Goal: Task Accomplishment & Management: Complete application form

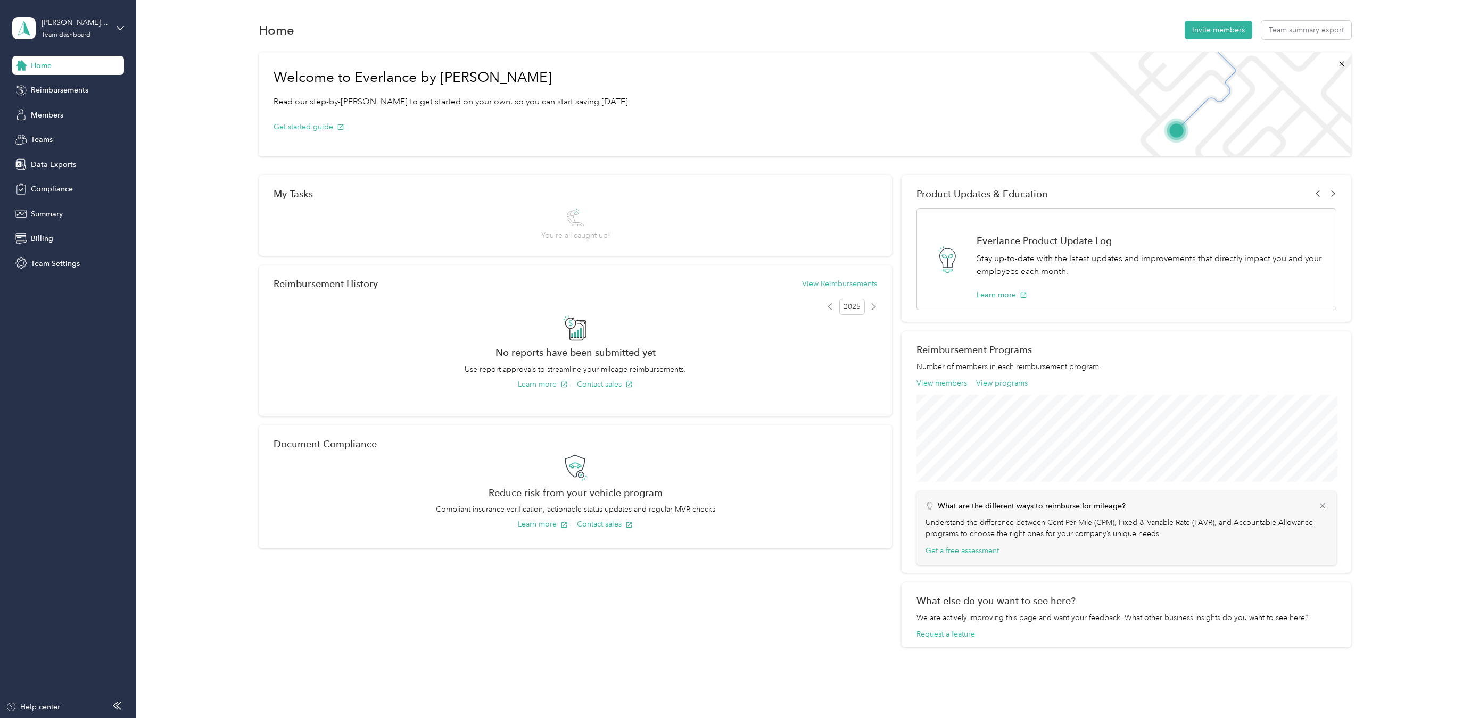
click at [116, 28] on div "[PERSON_NAME] Excavation Team dashboard" at bounding box center [68, 28] width 112 height 37
click at [85, 107] on div "Personal dashboard" at bounding box center [55, 111] width 67 height 11
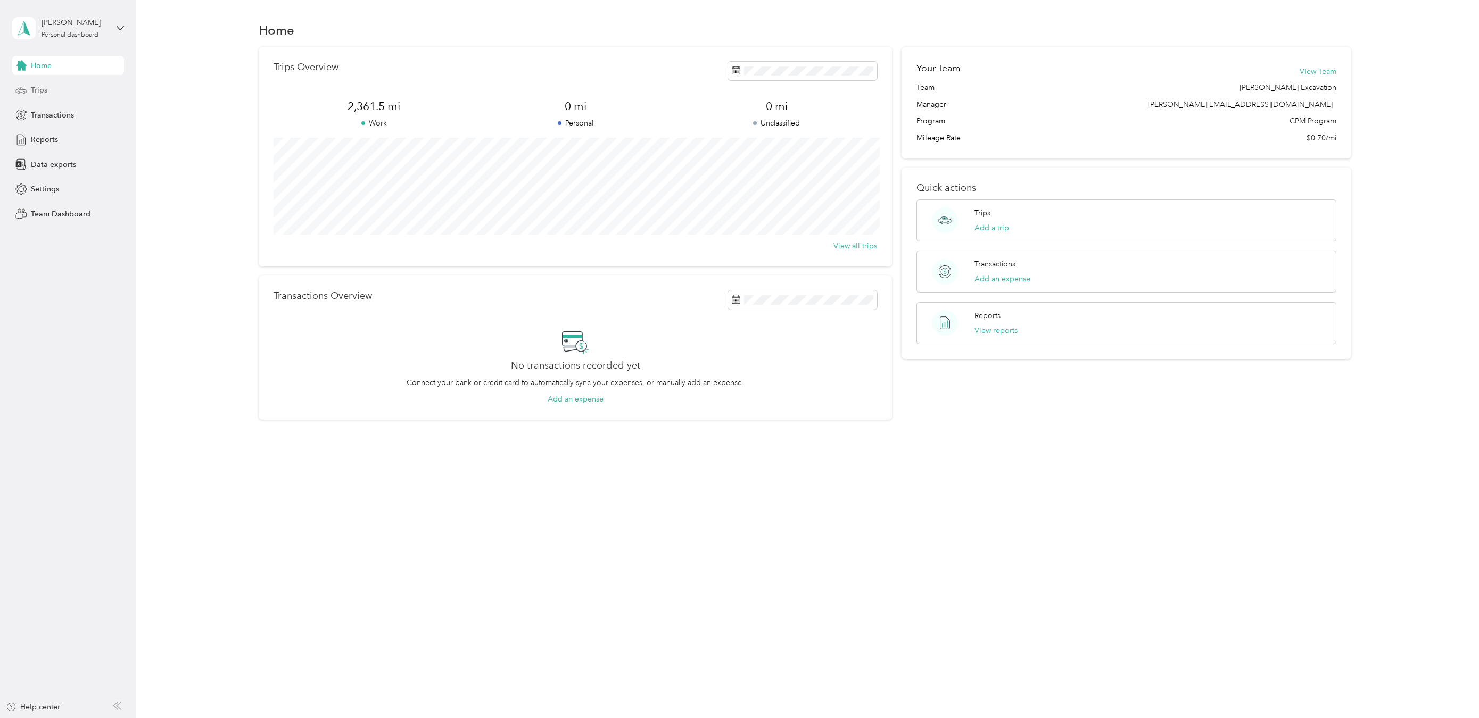
click at [45, 95] on span "Trips" at bounding box center [39, 90] width 16 height 11
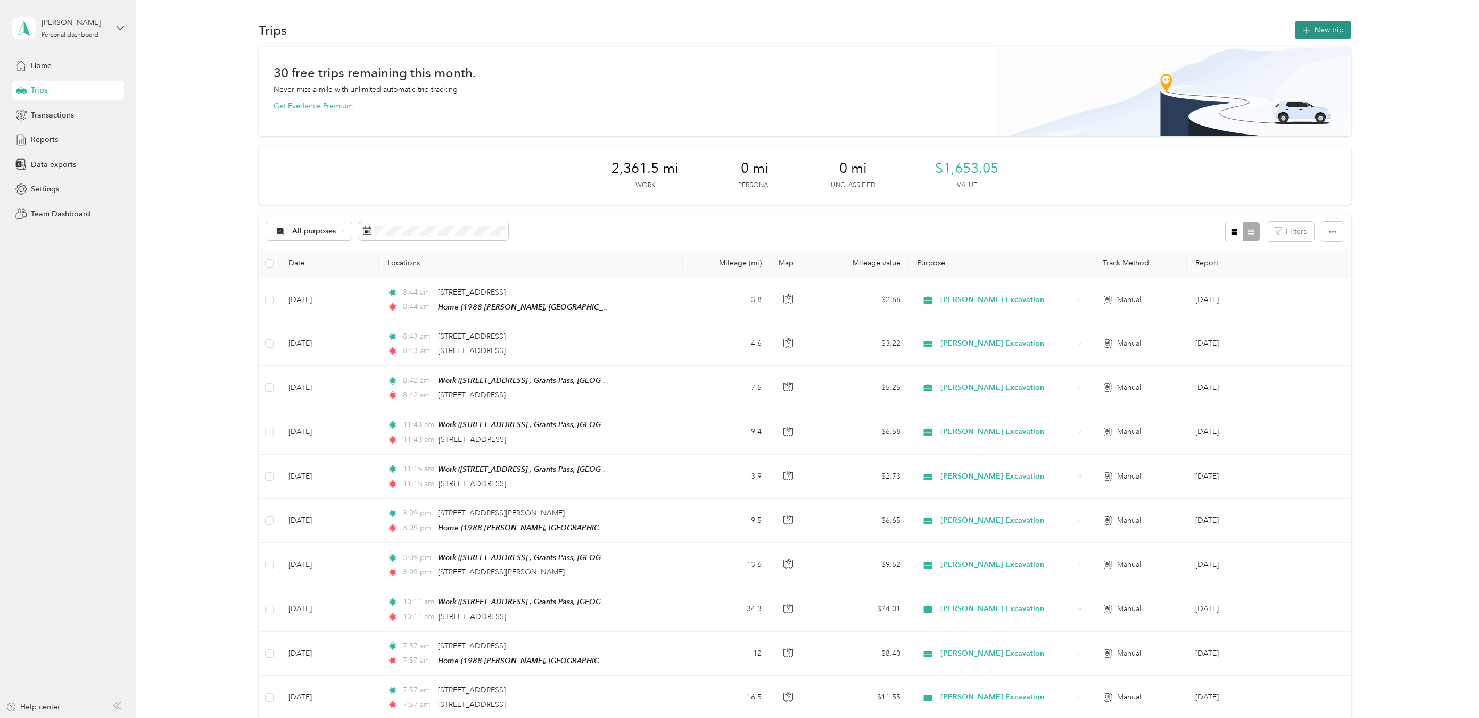
click at [1331, 32] on button "New trip" at bounding box center [1322, 30] width 56 height 19
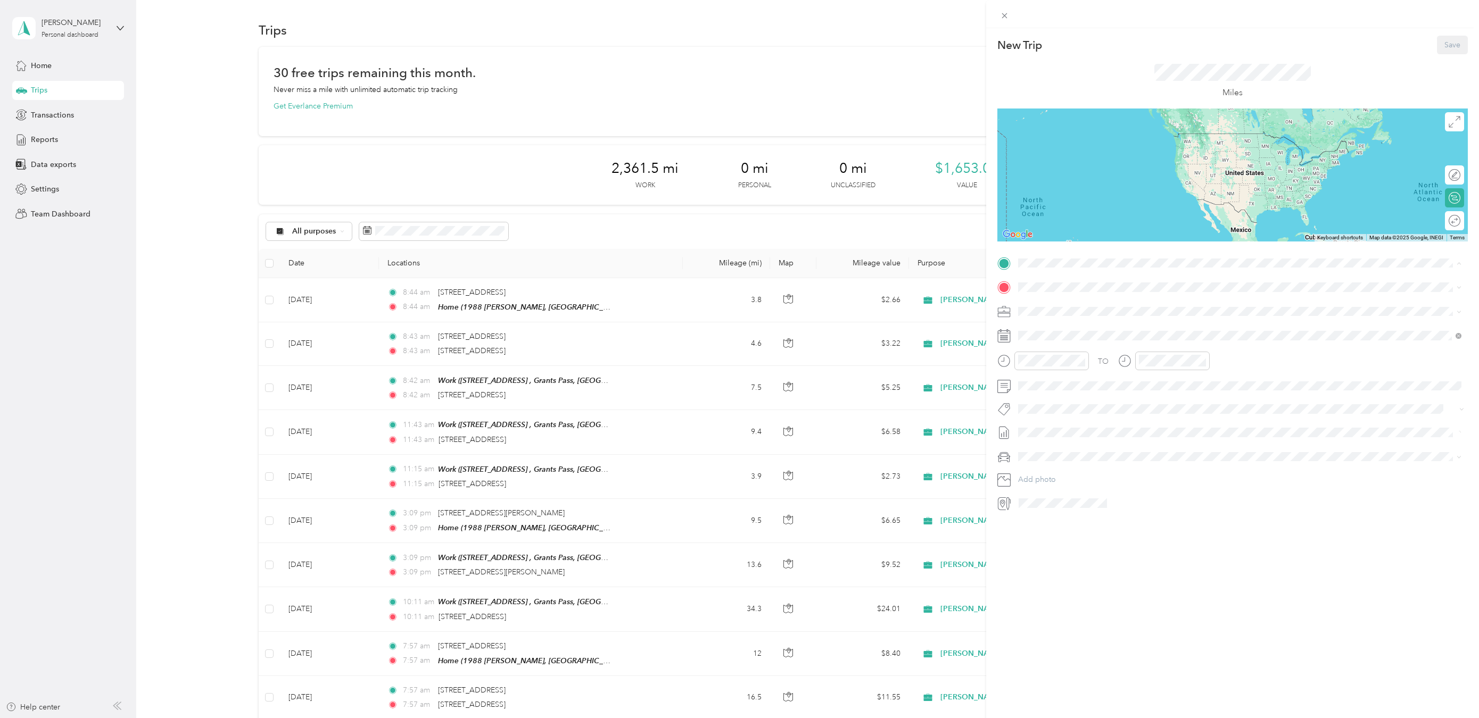
click at [1076, 313] on span "[STREET_ADDRESS]" at bounding box center [1072, 316] width 68 height 9
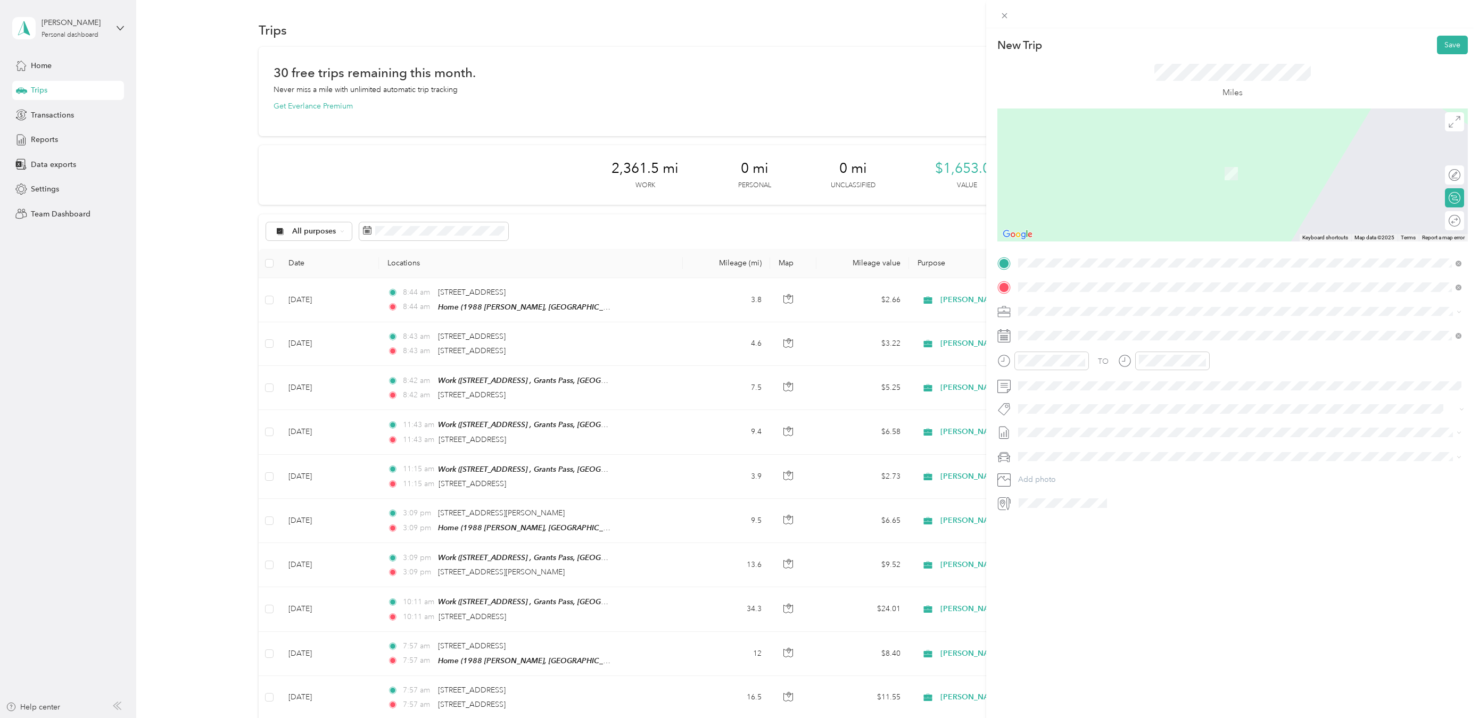
click at [1122, 327] on span "[STREET_ADDRESS][PERSON_NAME][US_STATE]" at bounding box center [1120, 326] width 165 height 10
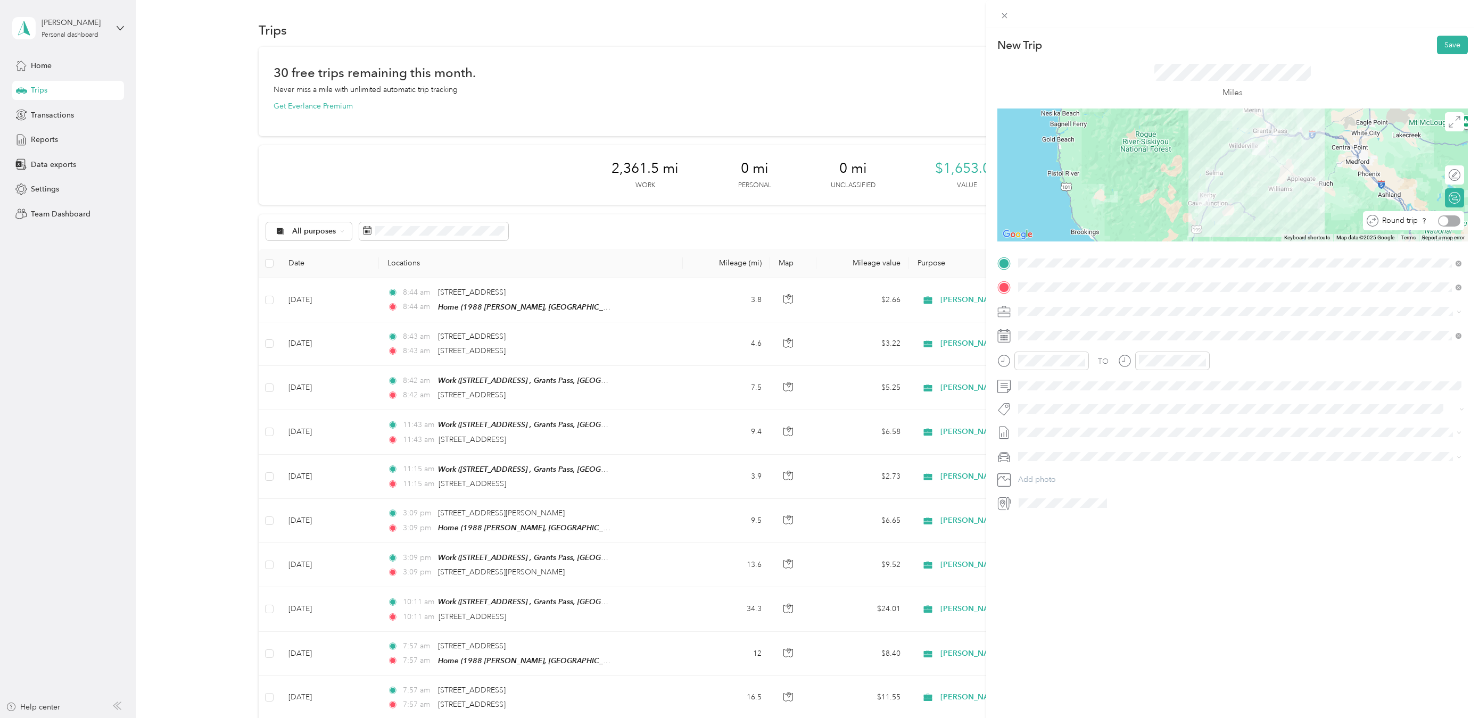
click at [1450, 221] on div at bounding box center [1449, 220] width 22 height 11
click at [1057, 632] on div "New Trip Save This trip cannot be edited because it is either under review, app…" at bounding box center [1232, 387] width 493 height 718
click at [1449, 46] on button "Save" at bounding box center [1452, 45] width 31 height 19
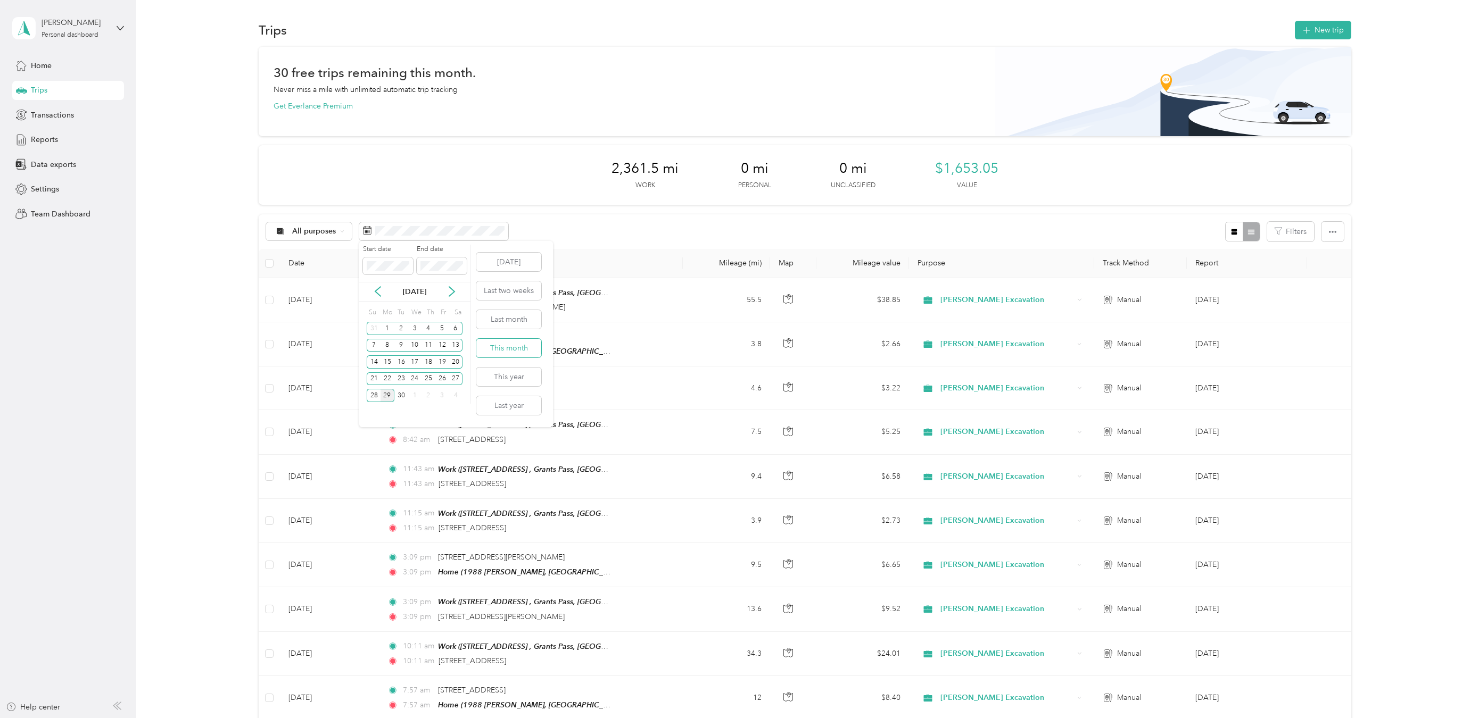
click at [517, 345] on button "This month" at bounding box center [508, 348] width 65 height 19
drag, startPoint x: 899, startPoint y: 28, endPoint x: 878, endPoint y: 19, distance: 22.6
click at [898, 28] on div "Trips New trip" at bounding box center [805, 30] width 1092 height 22
